Goal: Task Accomplishment & Management: Manage account settings

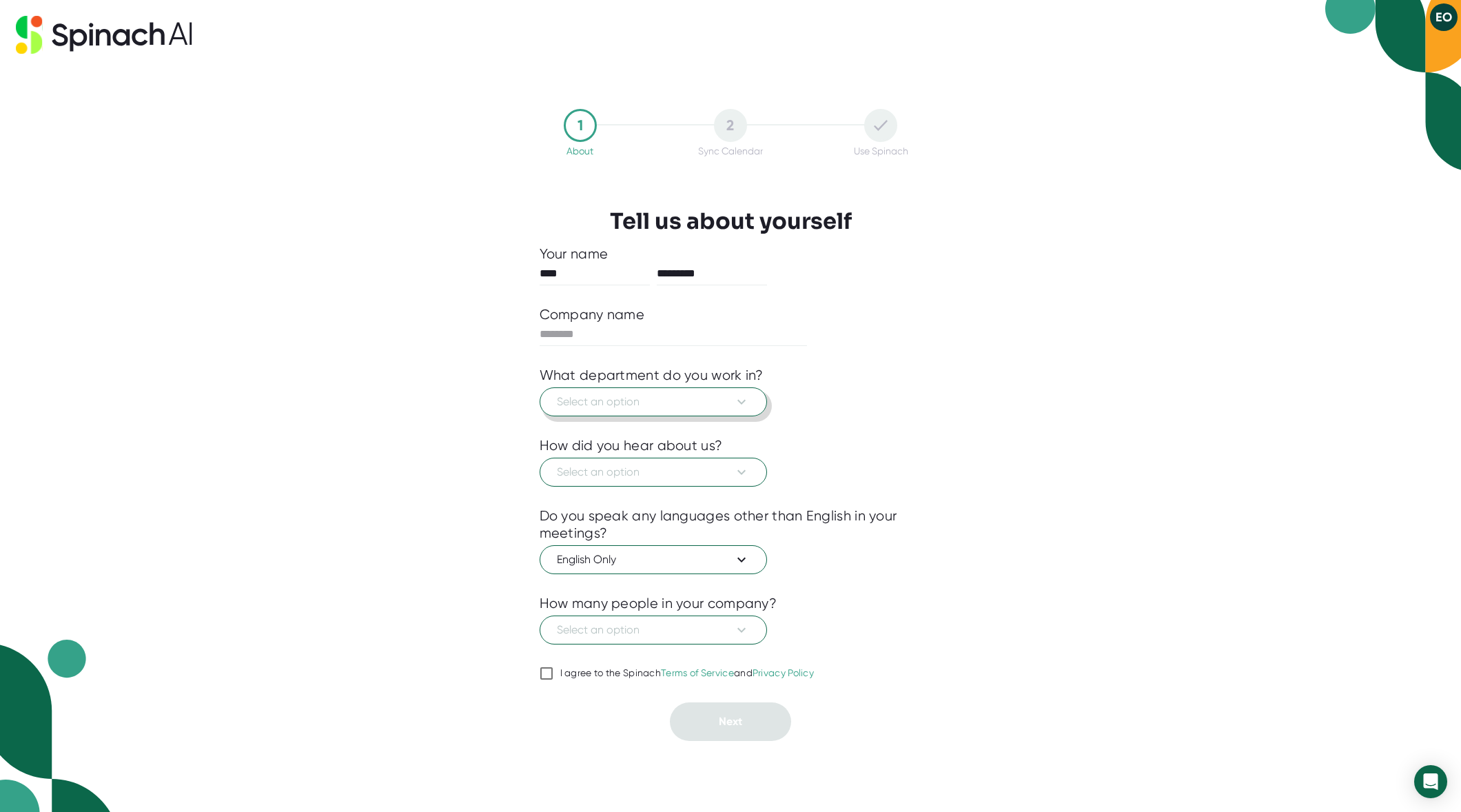
click at [738, 402] on icon at bounding box center [741, 401] width 16 height 16
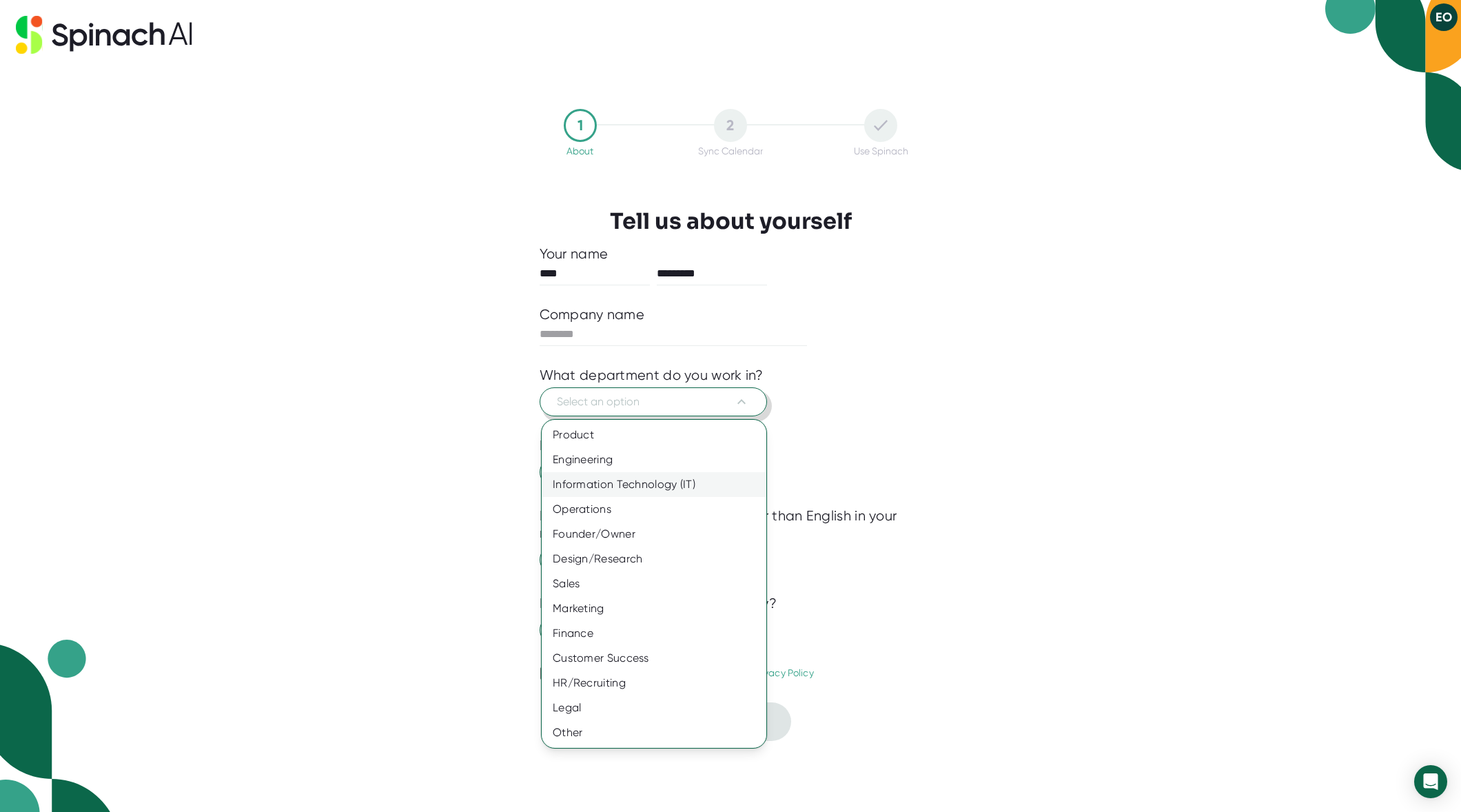
click at [628, 483] on div "Information Technology (IT)" at bounding box center [654, 484] width 225 height 25
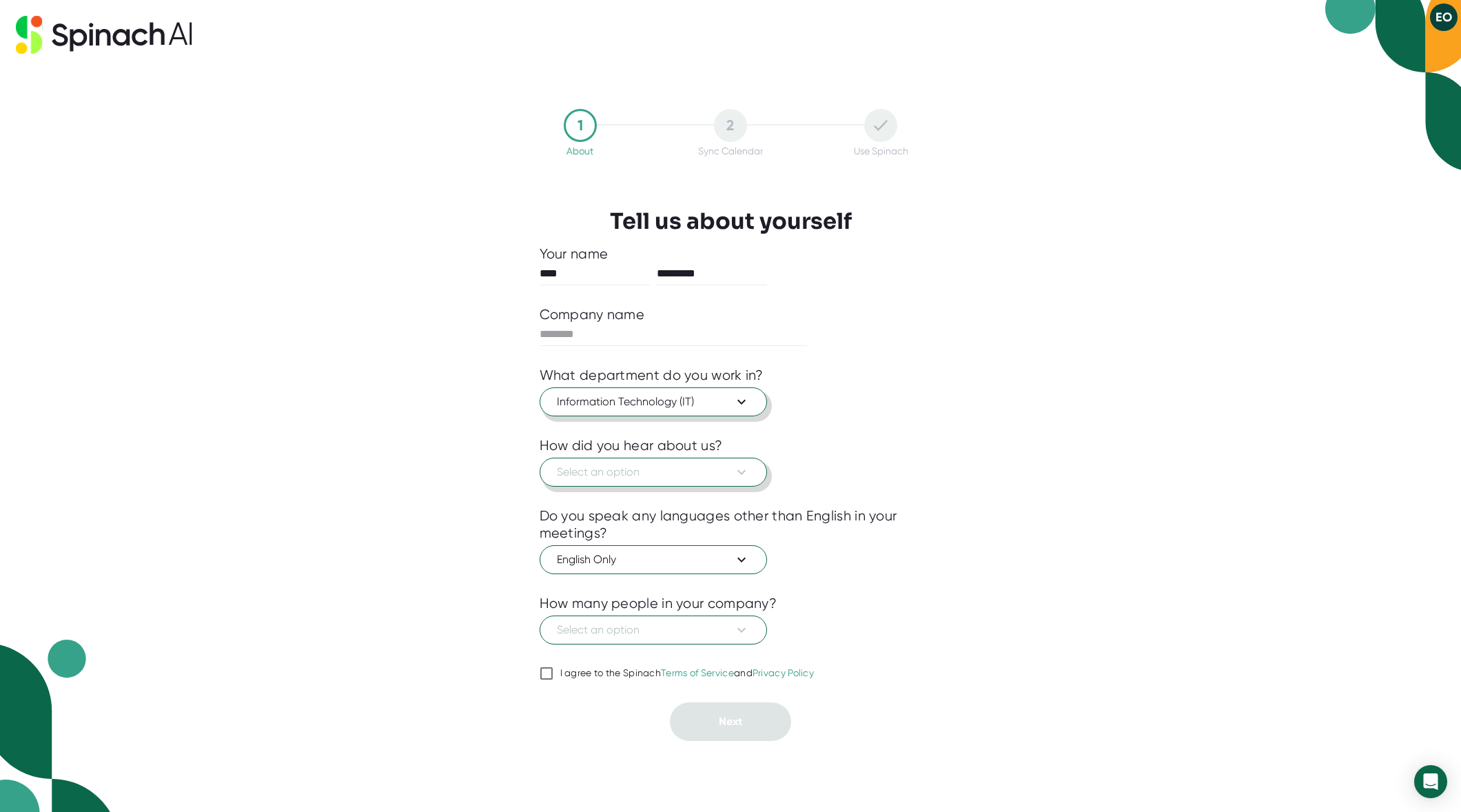
click at [620, 469] on span "Select an option" at bounding box center [653, 472] width 193 height 16
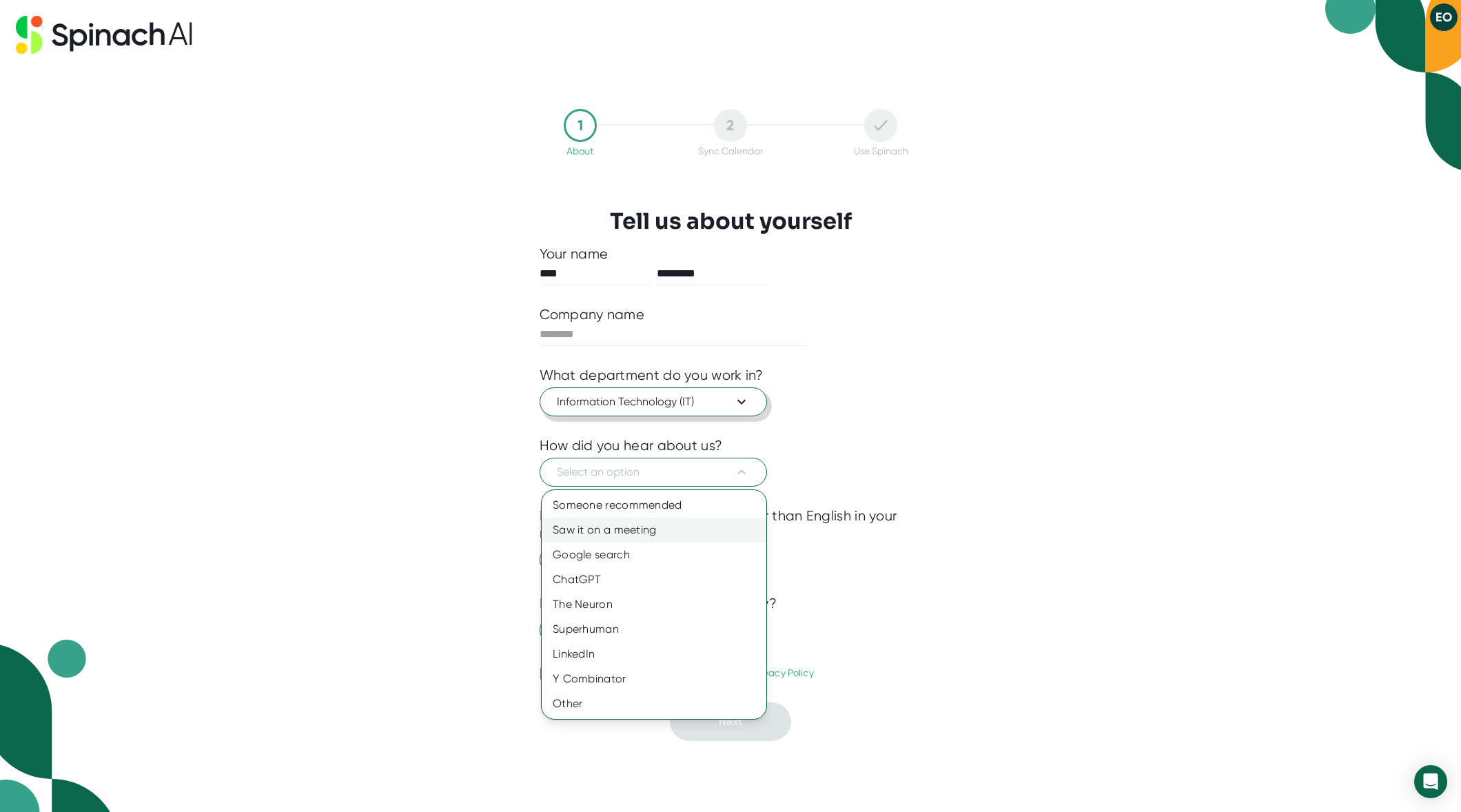
click at [646, 534] on div "Saw it on a meeting" at bounding box center [654, 530] width 225 height 25
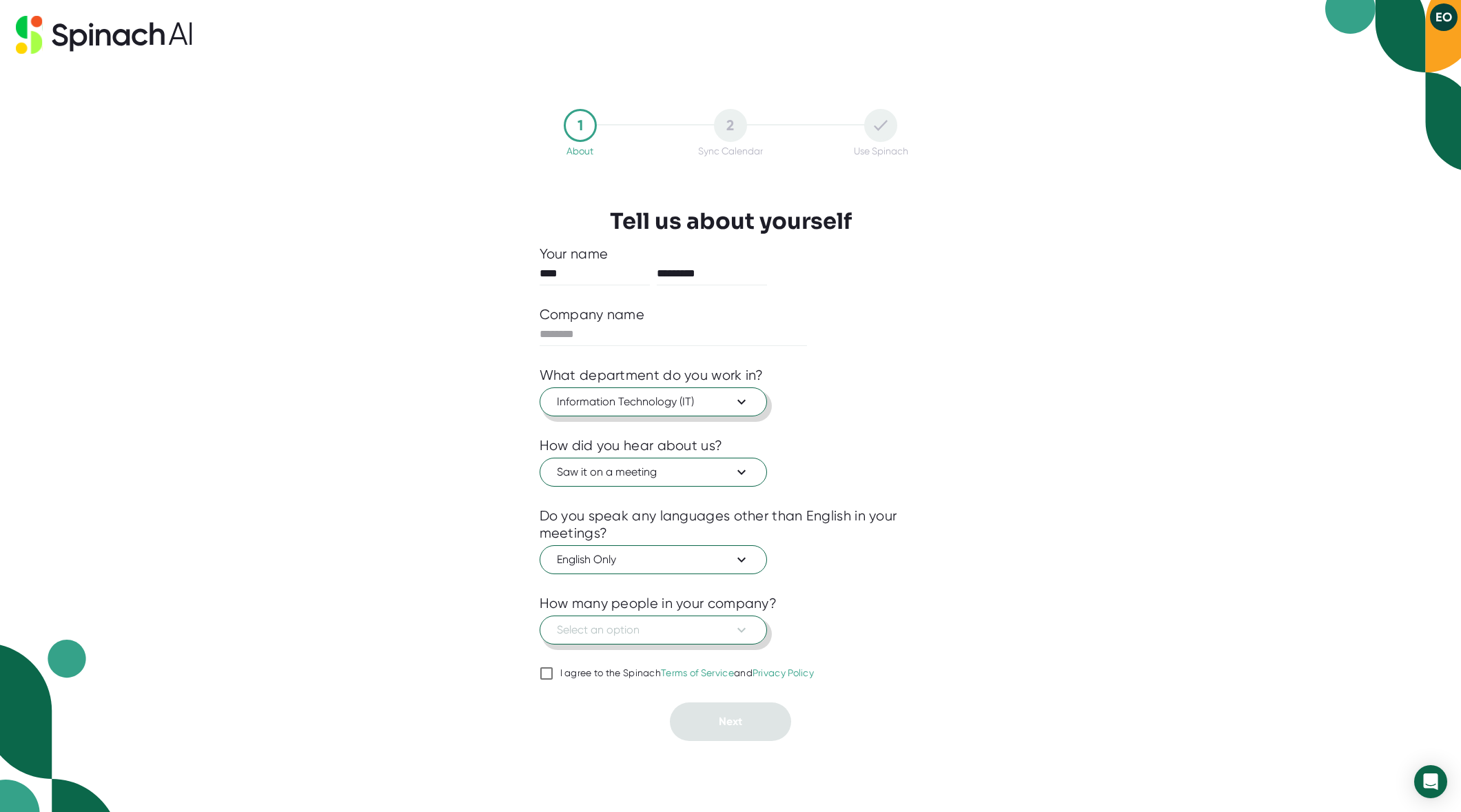
click at [747, 632] on icon at bounding box center [741, 629] width 16 height 16
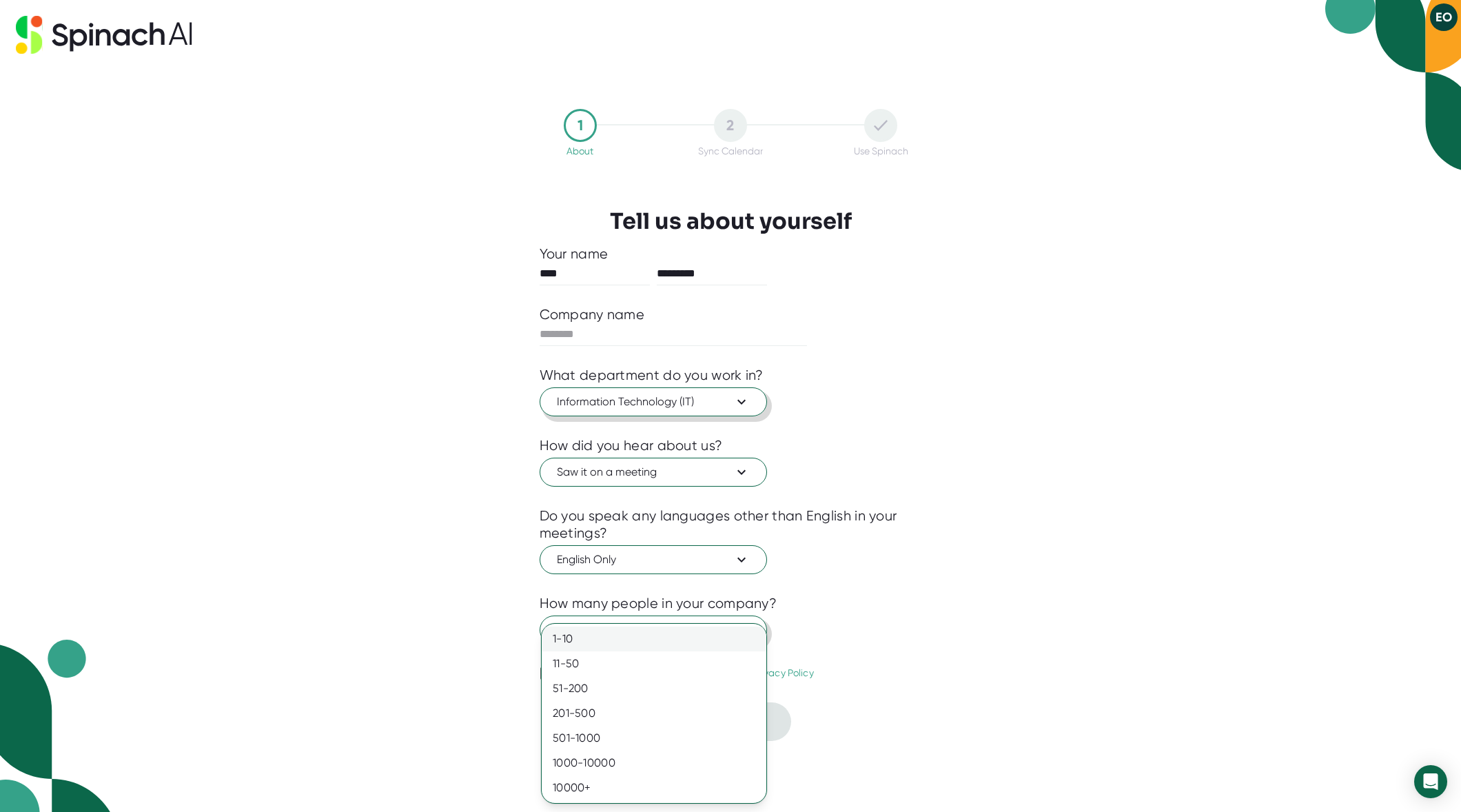
click at [611, 638] on div "1-10" at bounding box center [654, 638] width 225 height 25
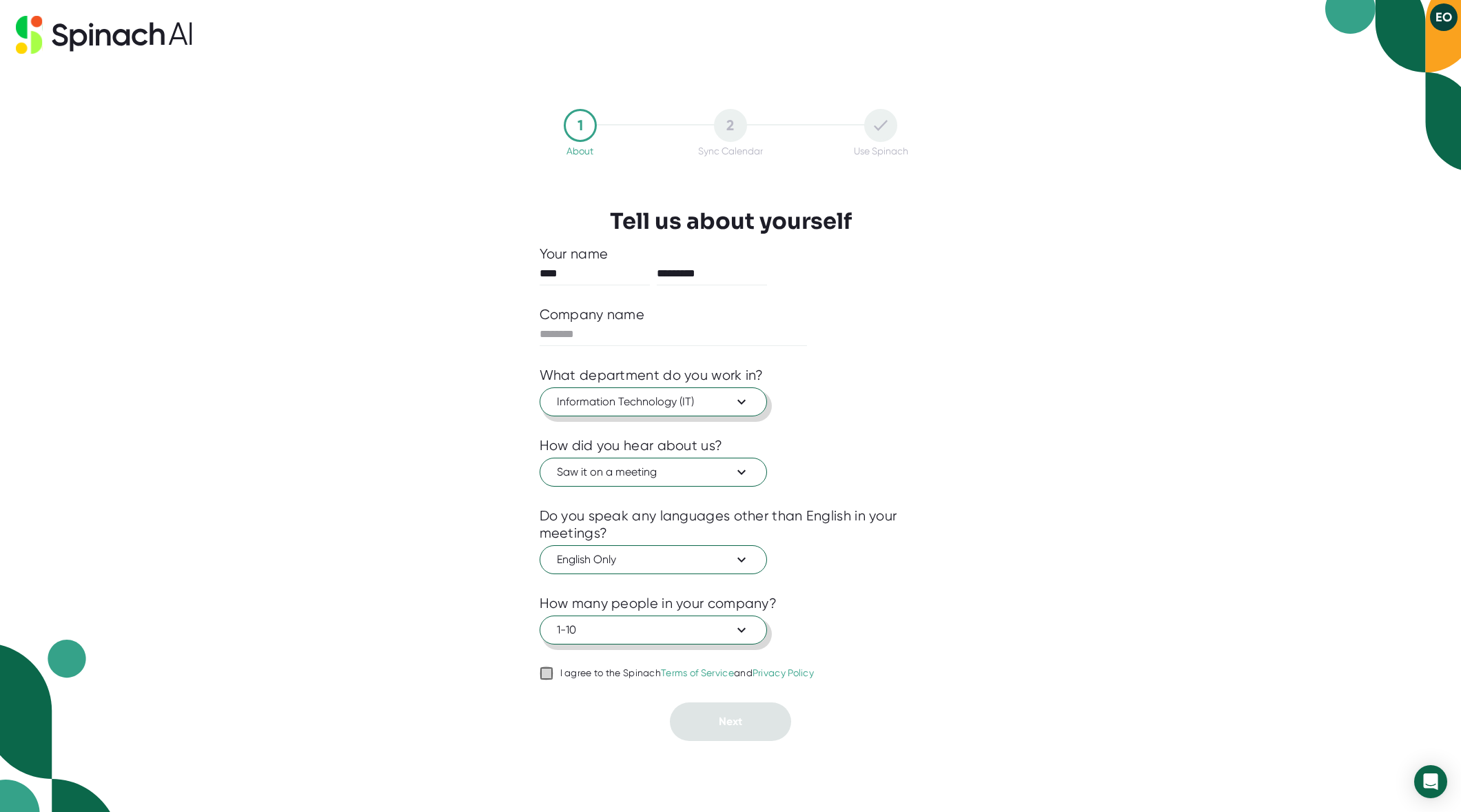
click at [544, 673] on input "I agree to the Spinach Terms of Service and Privacy Policy" at bounding box center [547, 673] width 14 height 16
checkbox input "true"
type input "**********"
click at [731, 717] on span "Next" at bounding box center [730, 721] width 23 height 13
